Goal: Contribute content: Contribute content

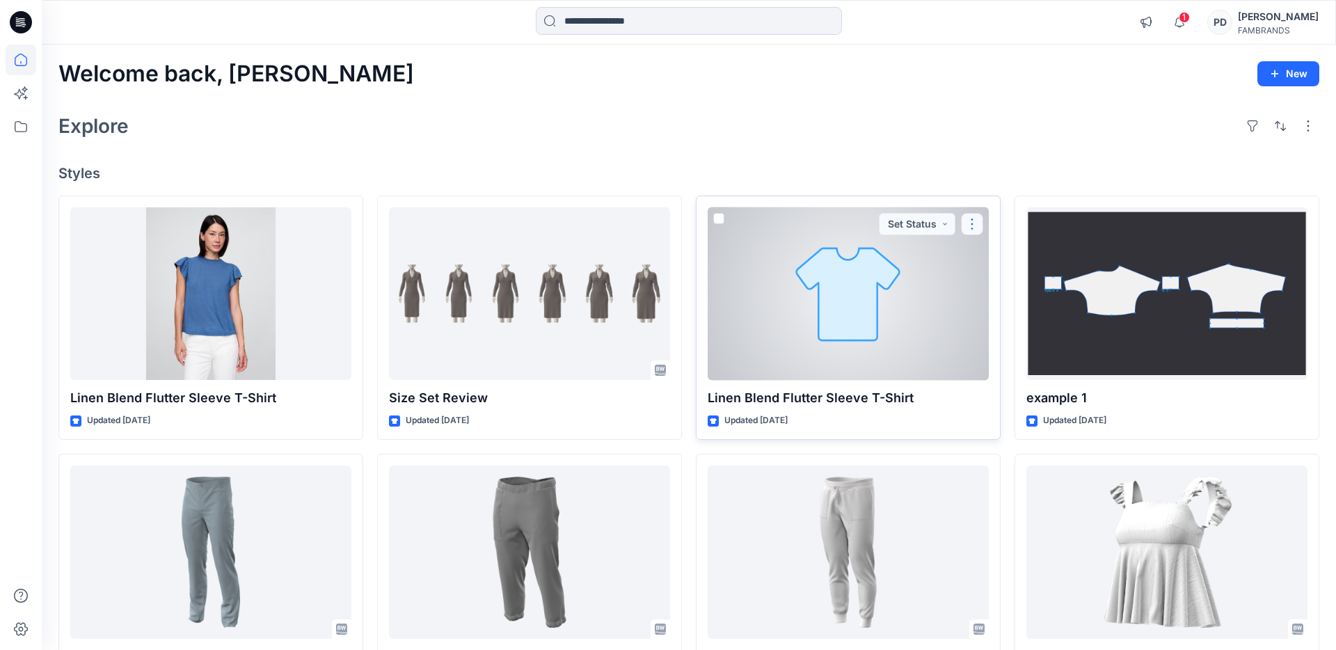
click at [974, 226] on button "button" at bounding box center [972, 224] width 22 height 22
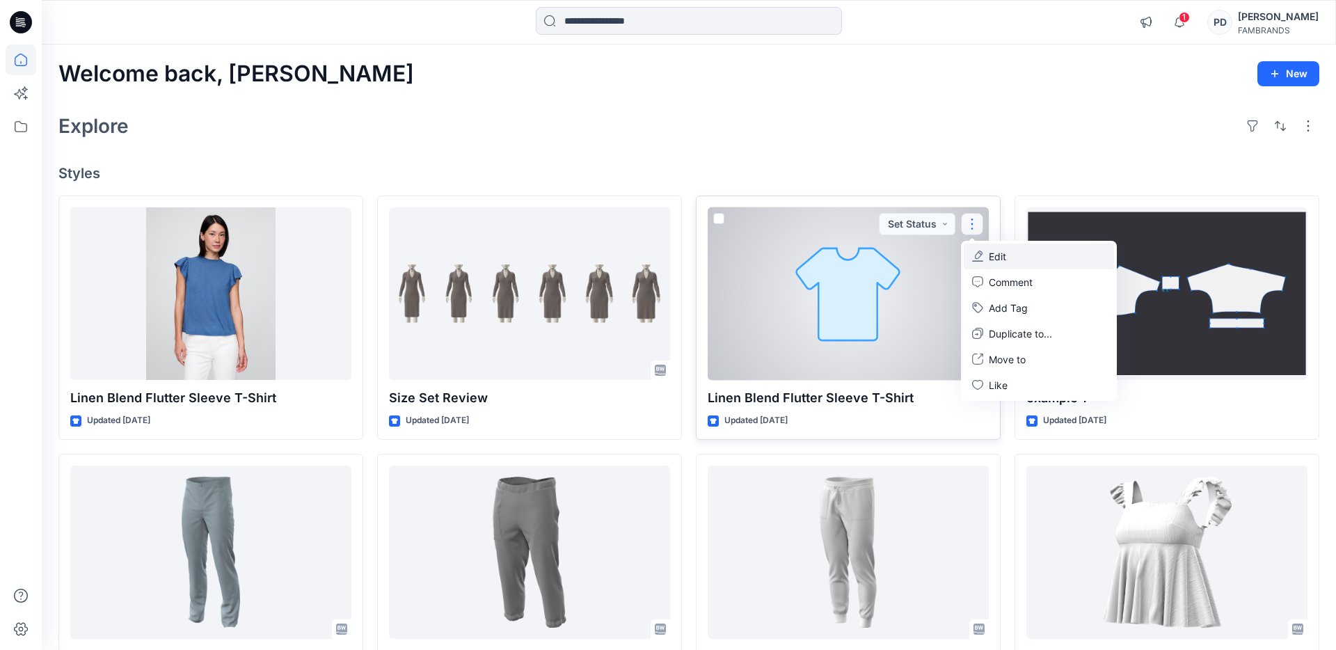
click at [996, 256] on p "Edit" at bounding box center [997, 256] width 17 height 15
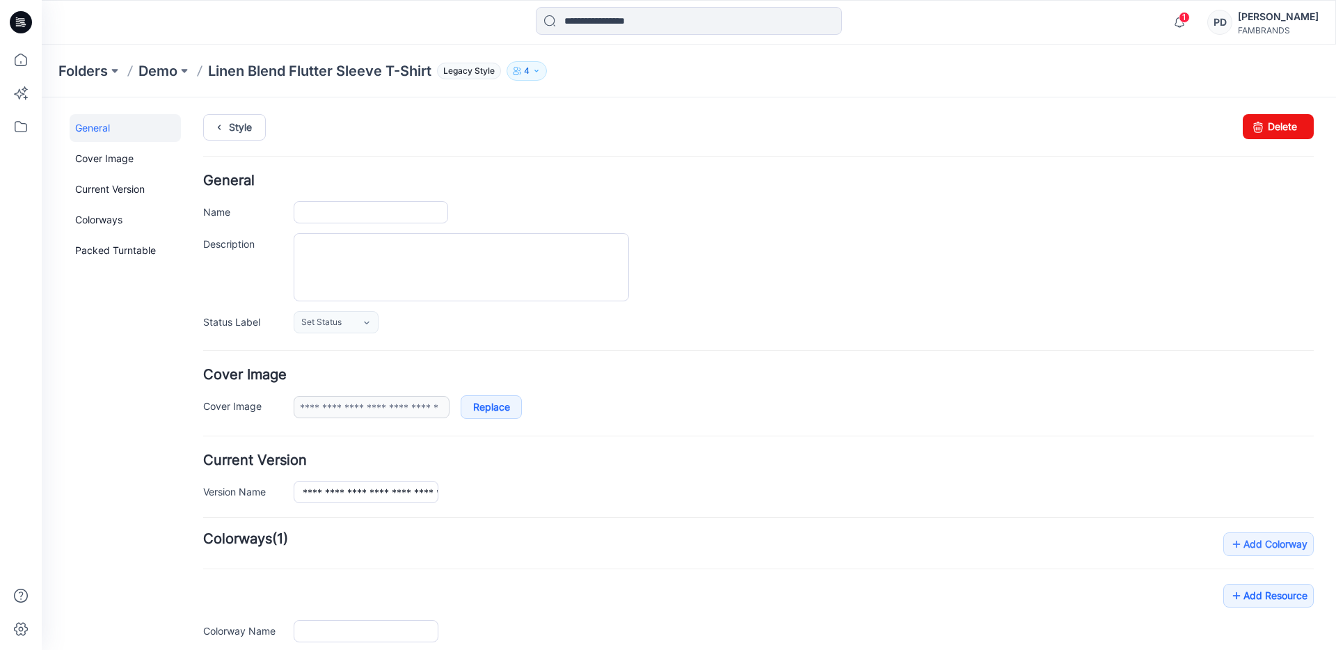
type input "**********"
click at [1271, 130] on link "Delete" at bounding box center [1278, 126] width 71 height 25
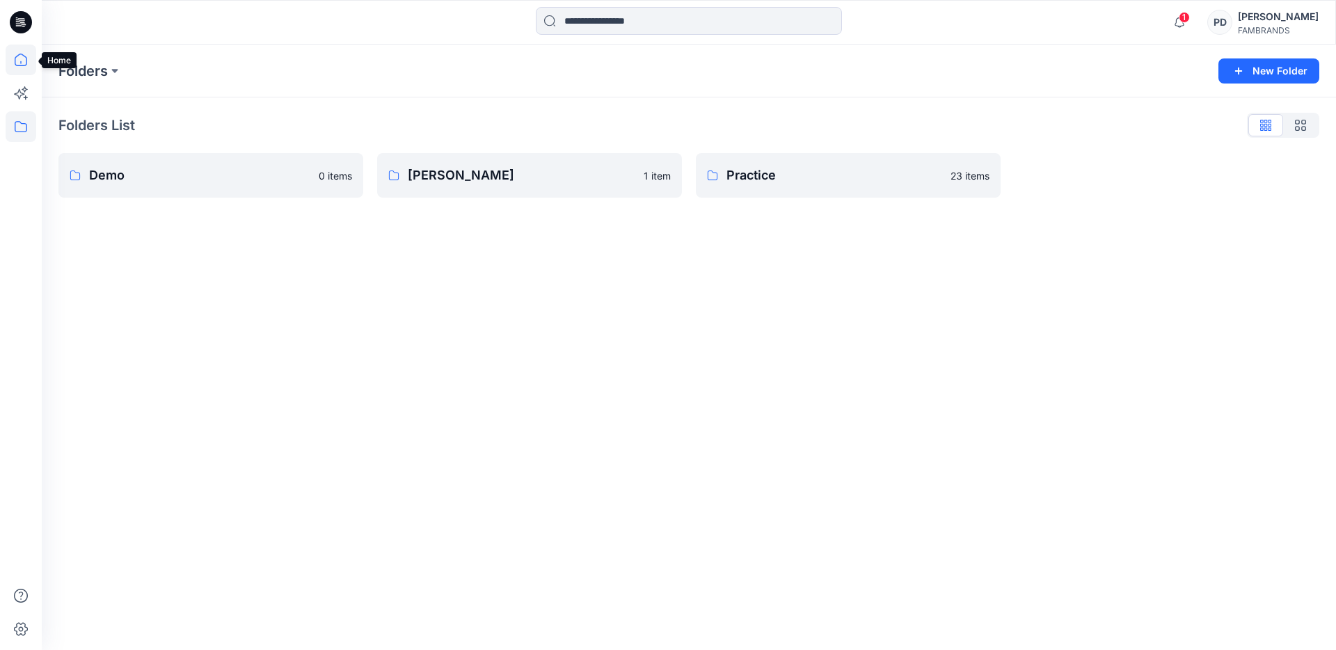
click at [26, 61] on icon at bounding box center [21, 60] width 31 height 31
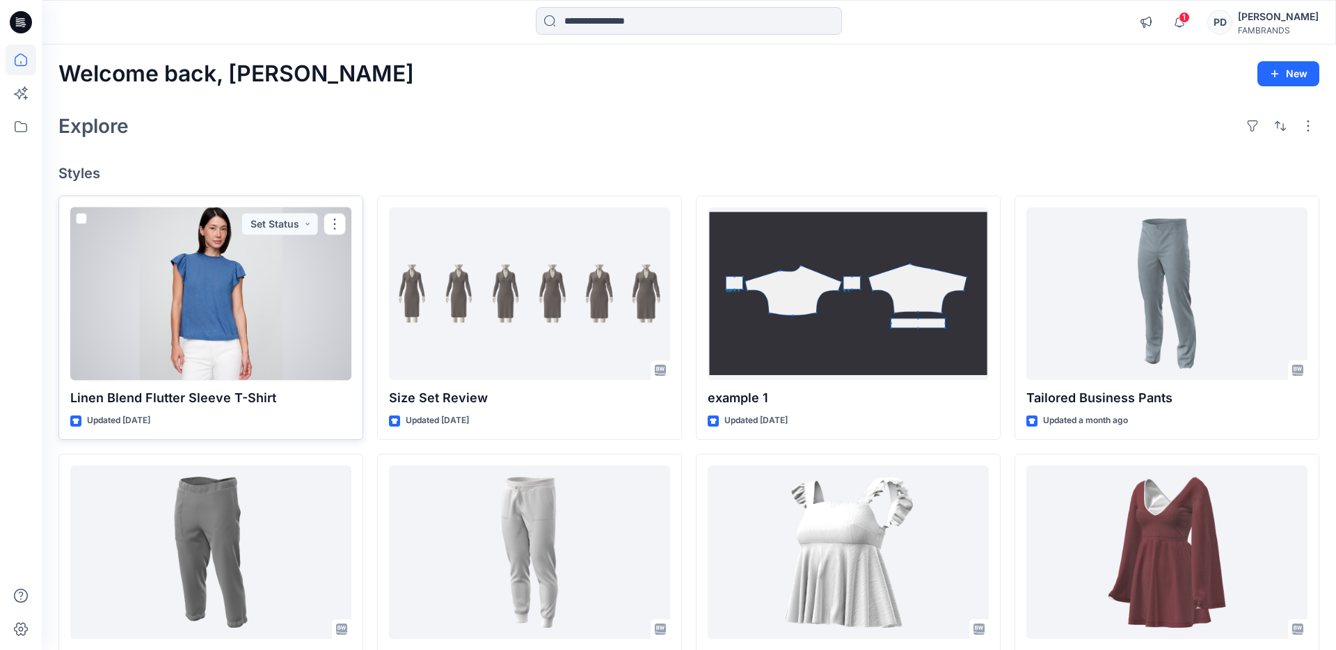
click at [216, 326] on div at bounding box center [210, 293] width 281 height 173
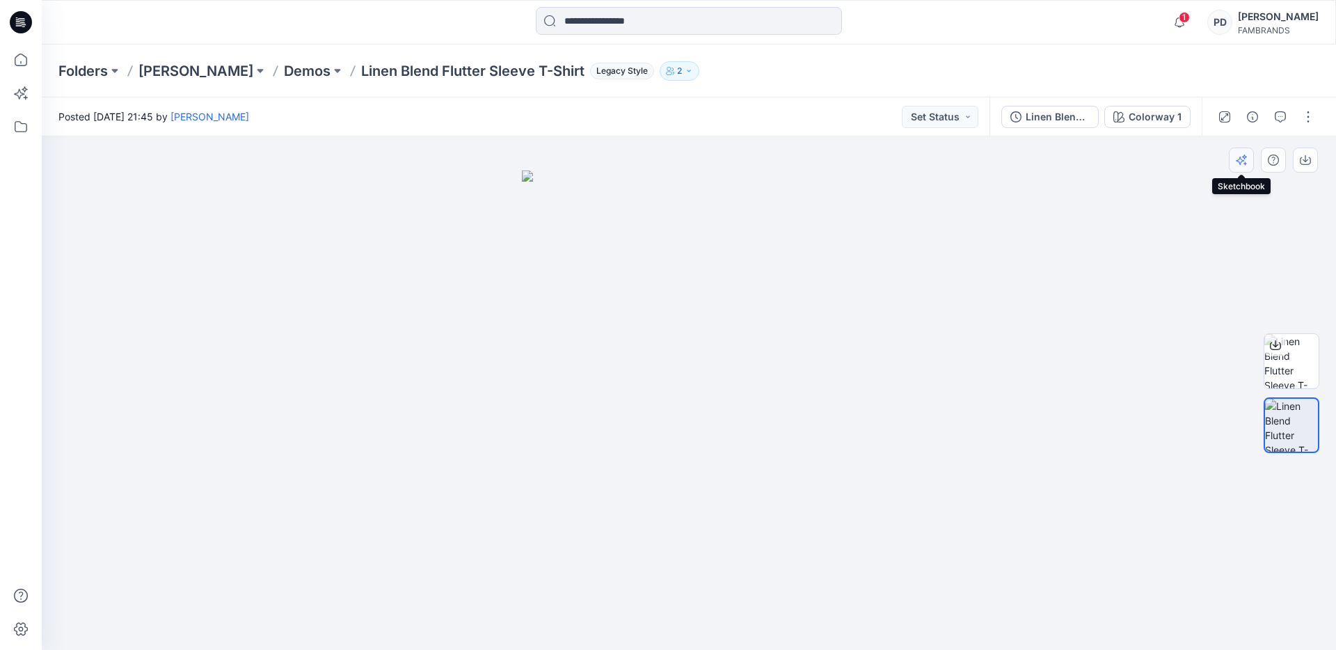
click at [1243, 159] on icon "button" at bounding box center [1241, 159] width 11 height 11
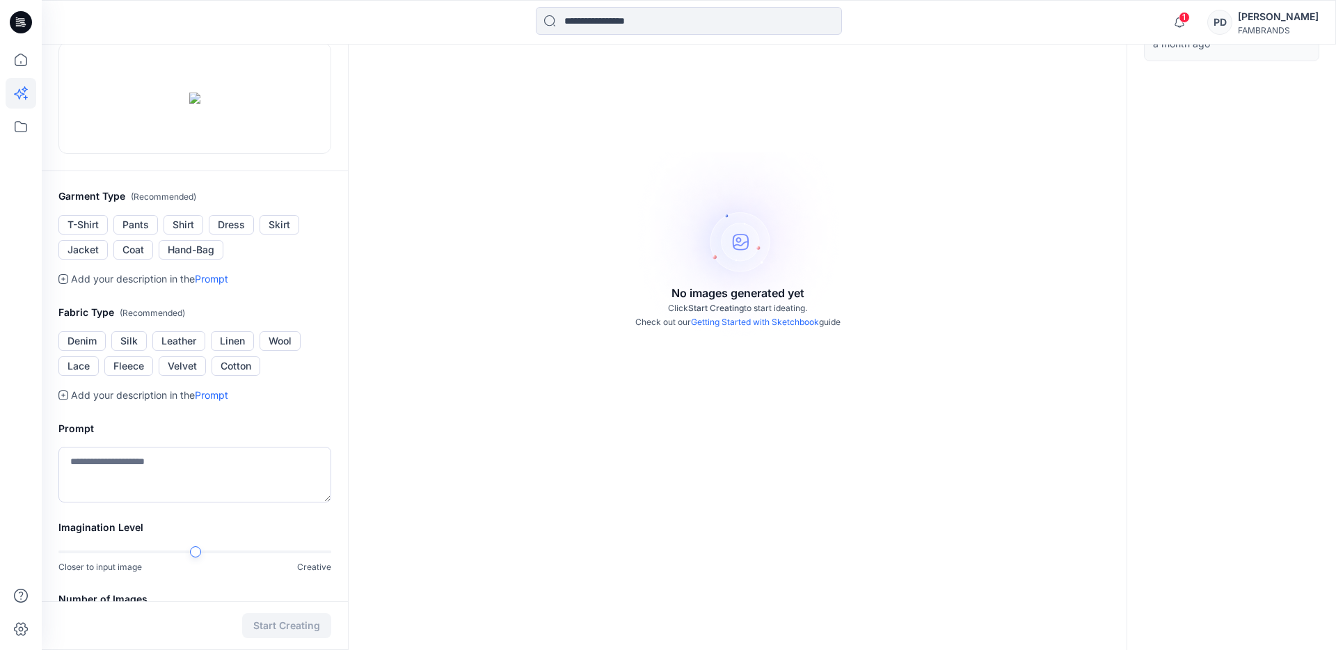
scroll to position [123, 0]
click at [188, 237] on button "Shirt" at bounding box center [184, 226] width 40 height 19
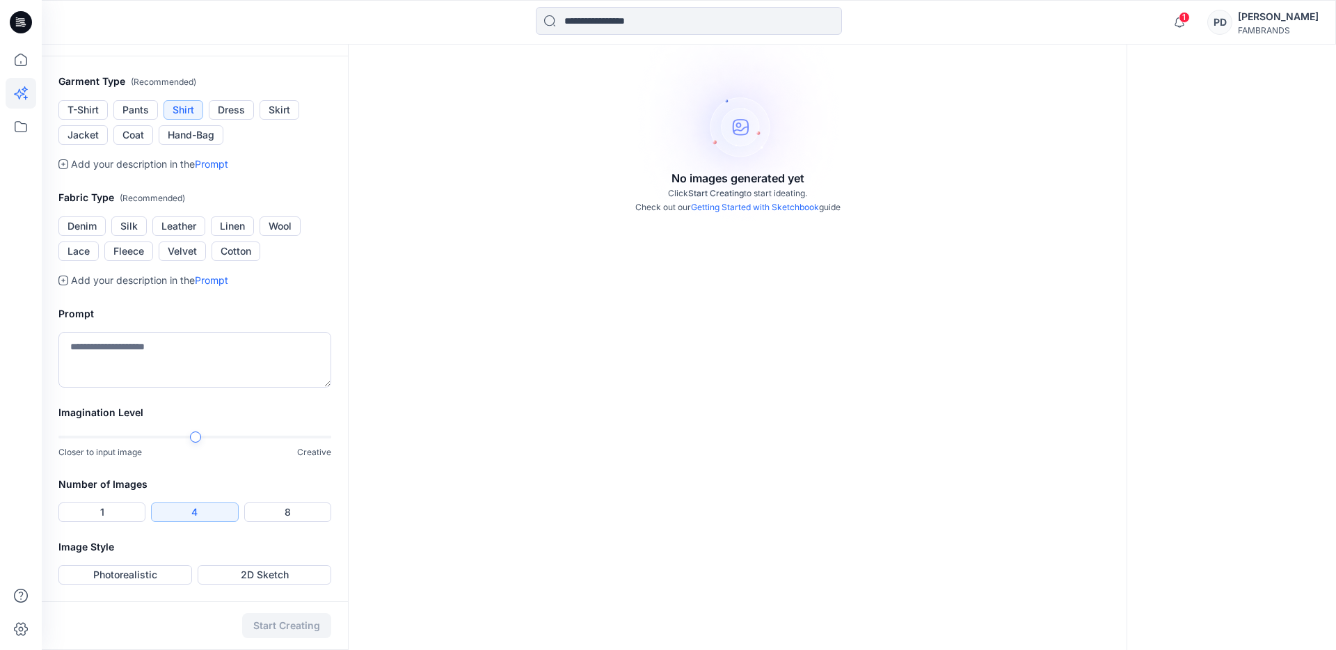
scroll to position [294, 0]
click at [131, 236] on button "Silk" at bounding box center [128, 225] width 35 height 19
click at [126, 388] on textarea at bounding box center [194, 360] width 273 height 56
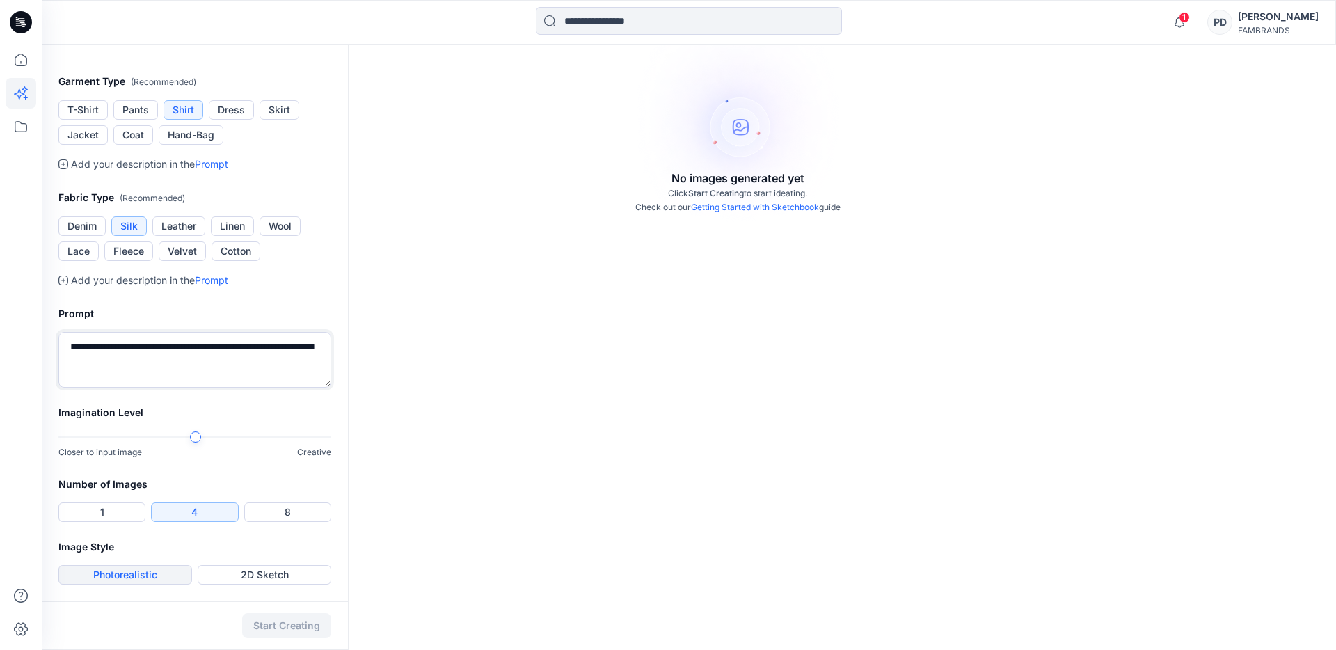
type textarea "**********"
click at [154, 575] on button "Photorealistic" at bounding box center [125, 574] width 134 height 19
click at [296, 628] on button "Start Creating" at bounding box center [286, 625] width 89 height 25
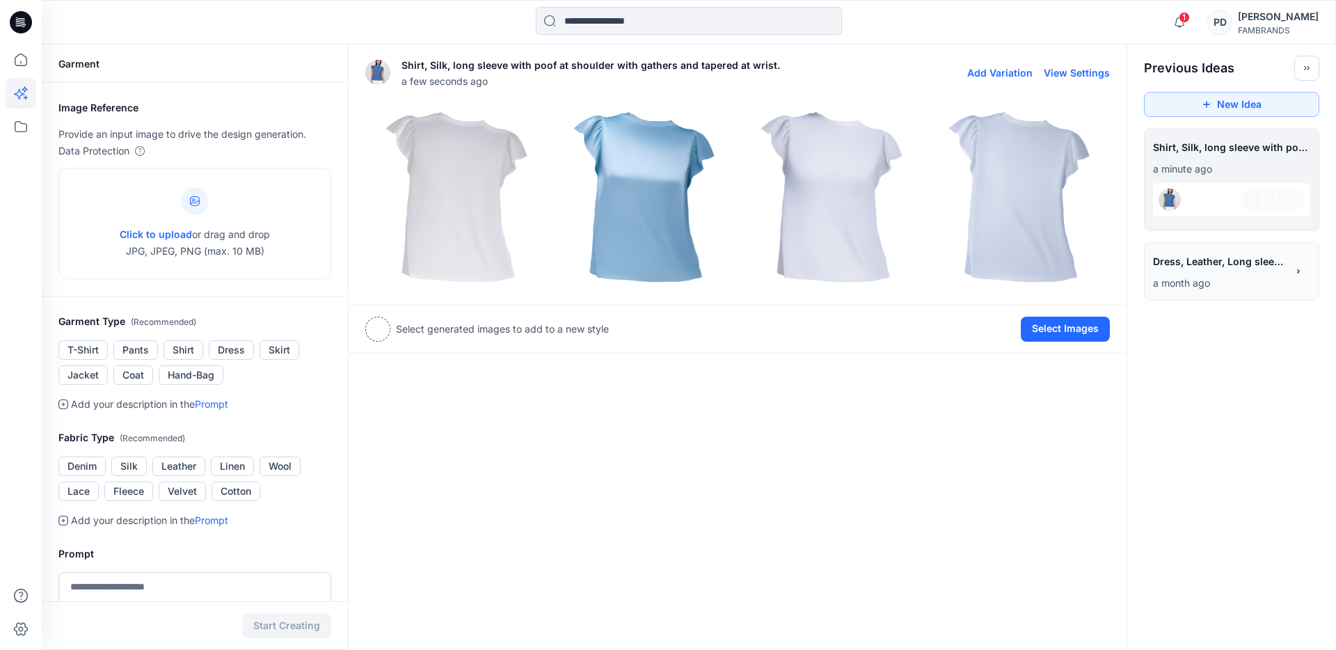
click at [1019, 72] on button "Add Variation" at bounding box center [999, 73] width 65 height 12
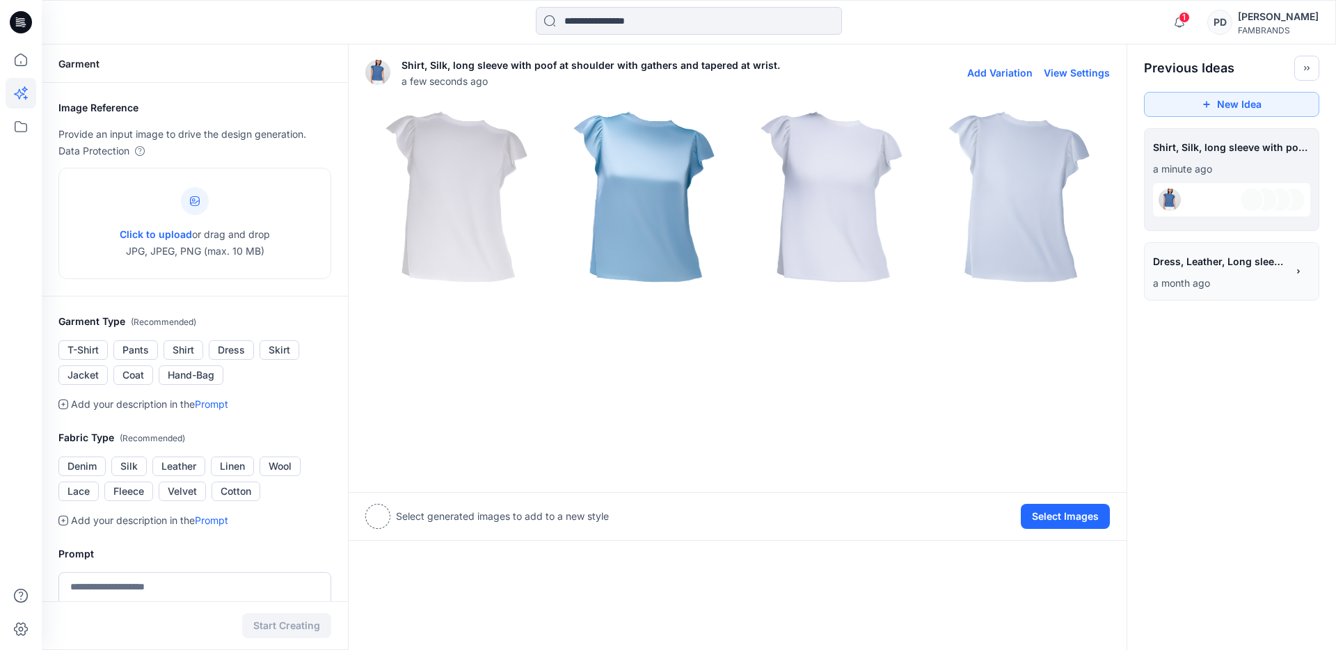
click at [1099, 74] on button "View Settings" at bounding box center [1077, 73] width 66 height 12
type textarea "**********"
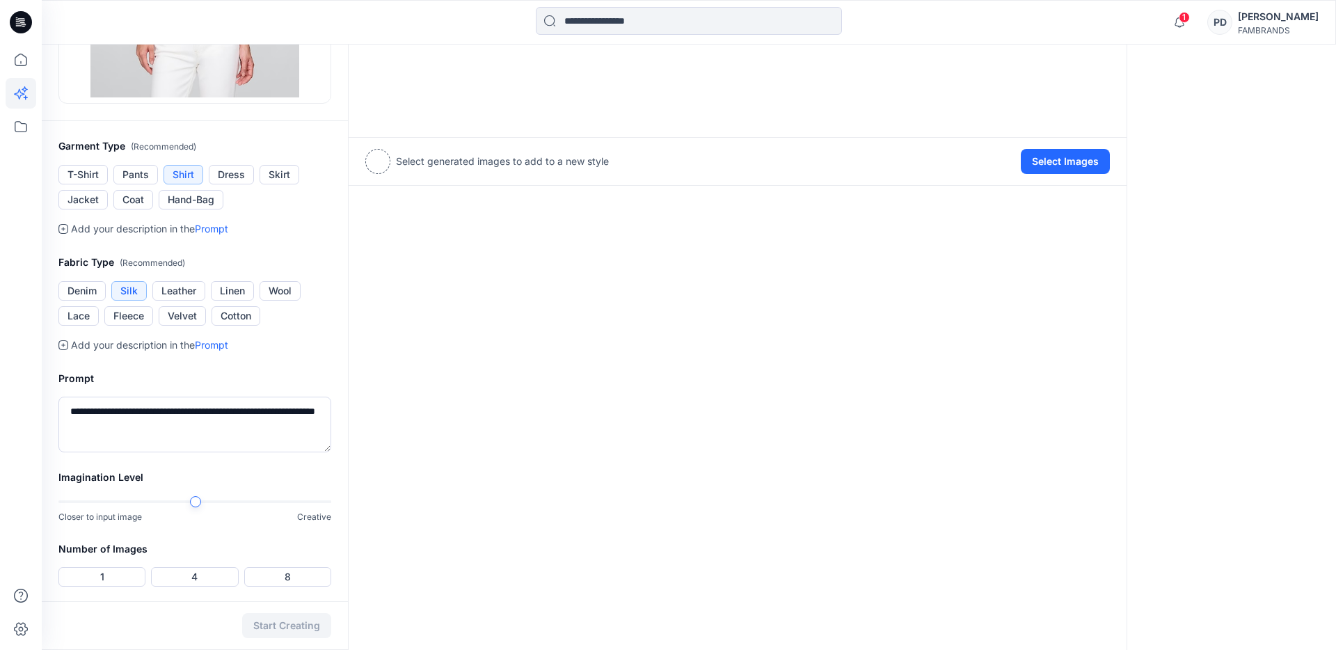
scroll to position [420, 0]
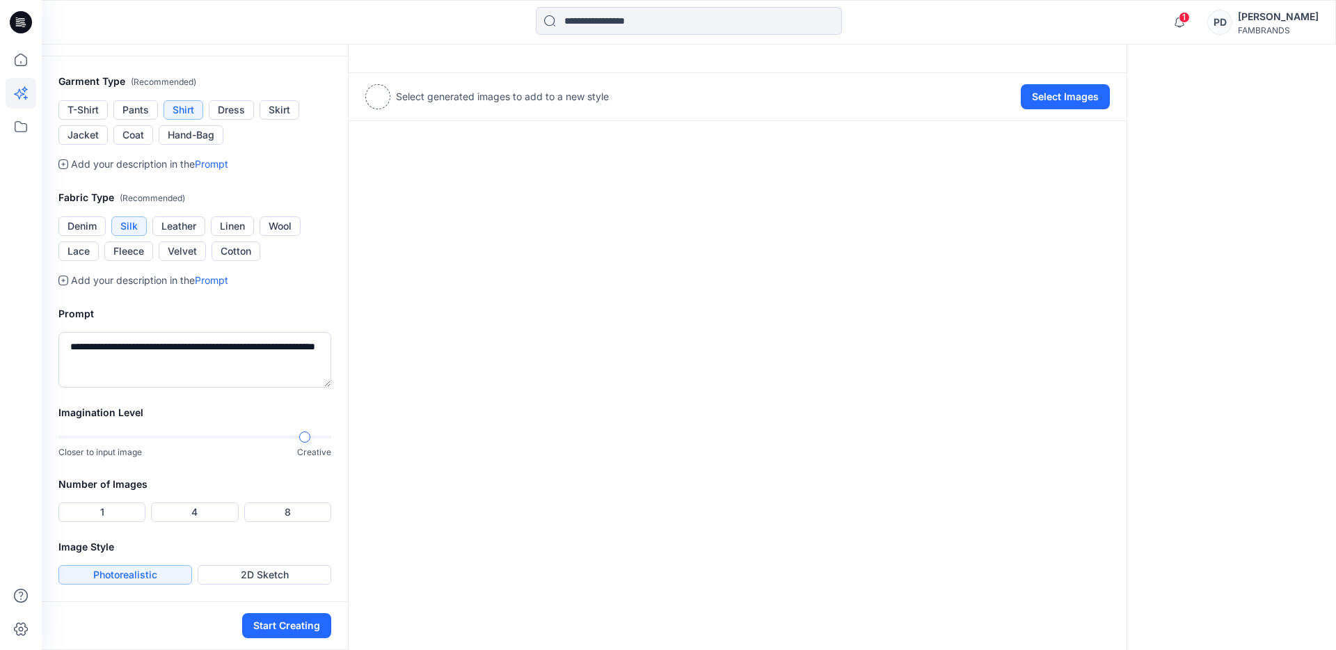
click at [300, 439] on div at bounding box center [194, 437] width 273 height 10
click at [292, 627] on button "Start Creating" at bounding box center [286, 625] width 89 height 25
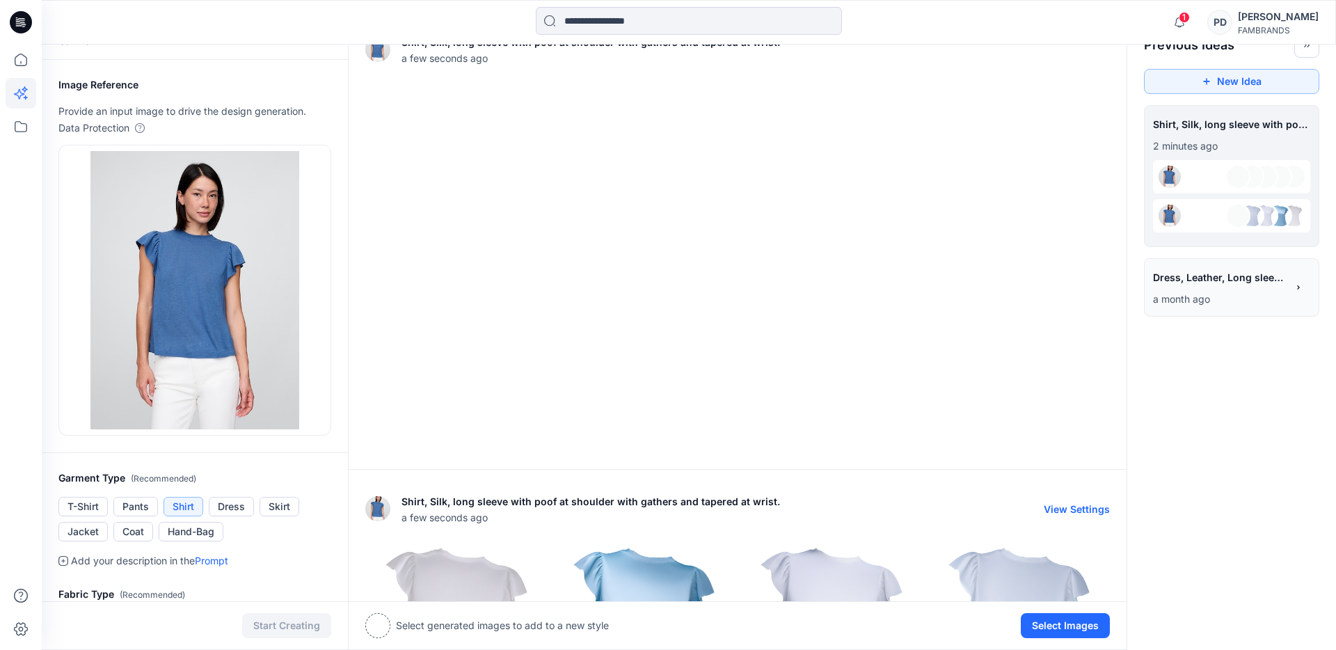
scroll to position [0, 0]
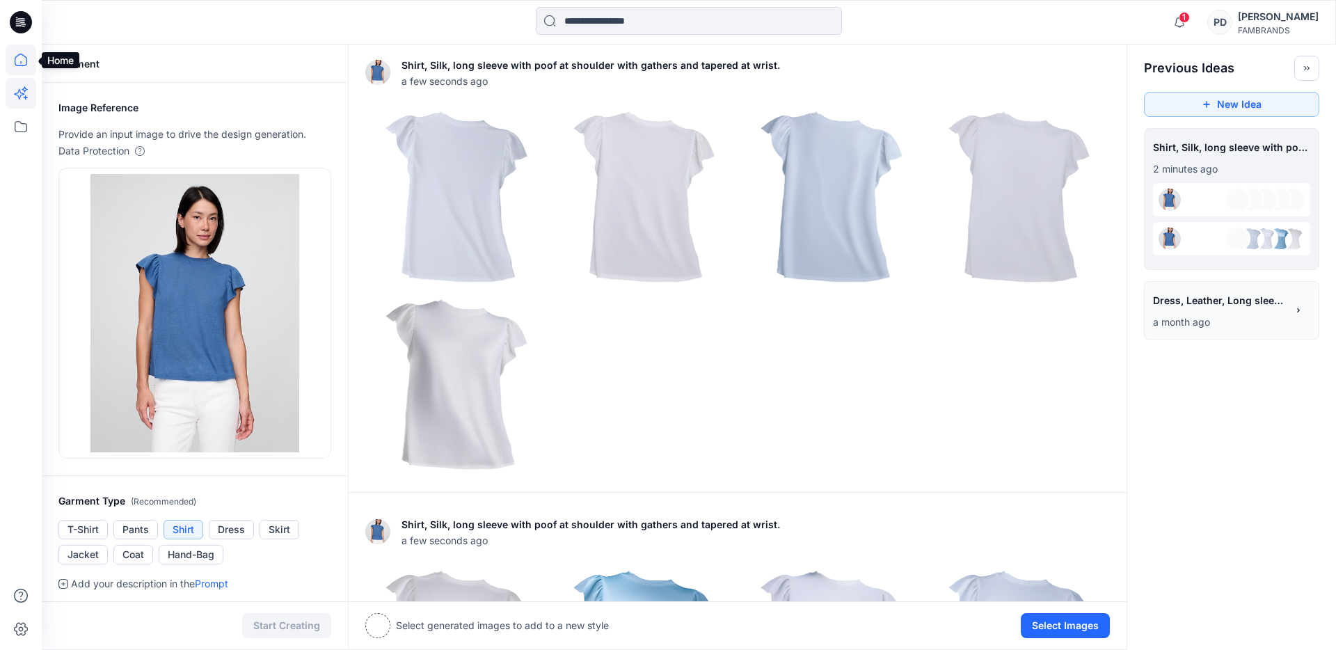
click at [22, 57] on icon at bounding box center [21, 60] width 31 height 31
